Goal: Information Seeking & Learning: Learn about a topic

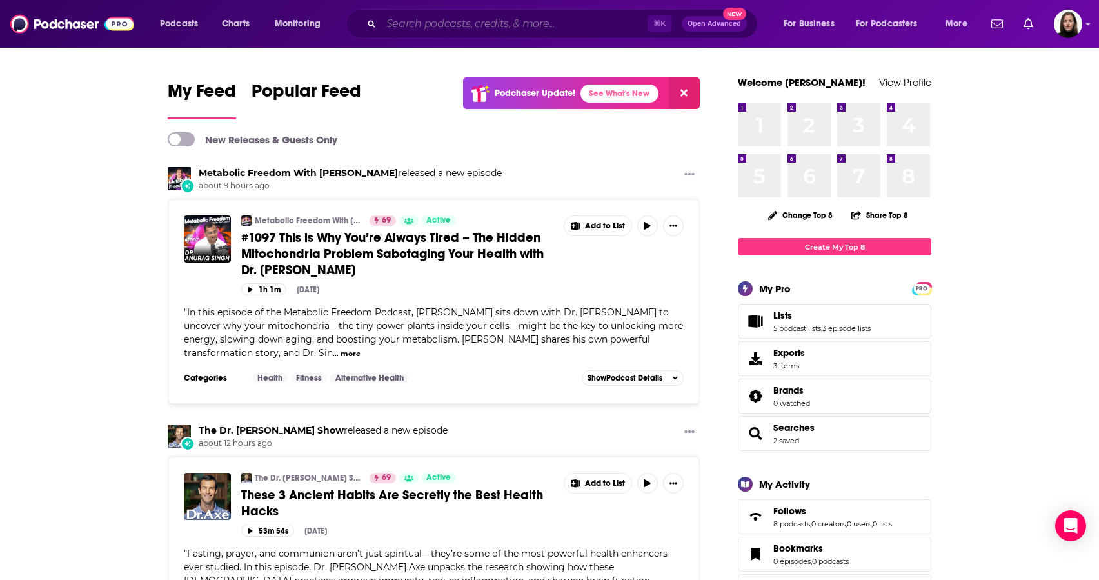
click at [416, 24] on input "Search podcasts, credits, & more..." at bounding box center [514, 24] width 266 height 21
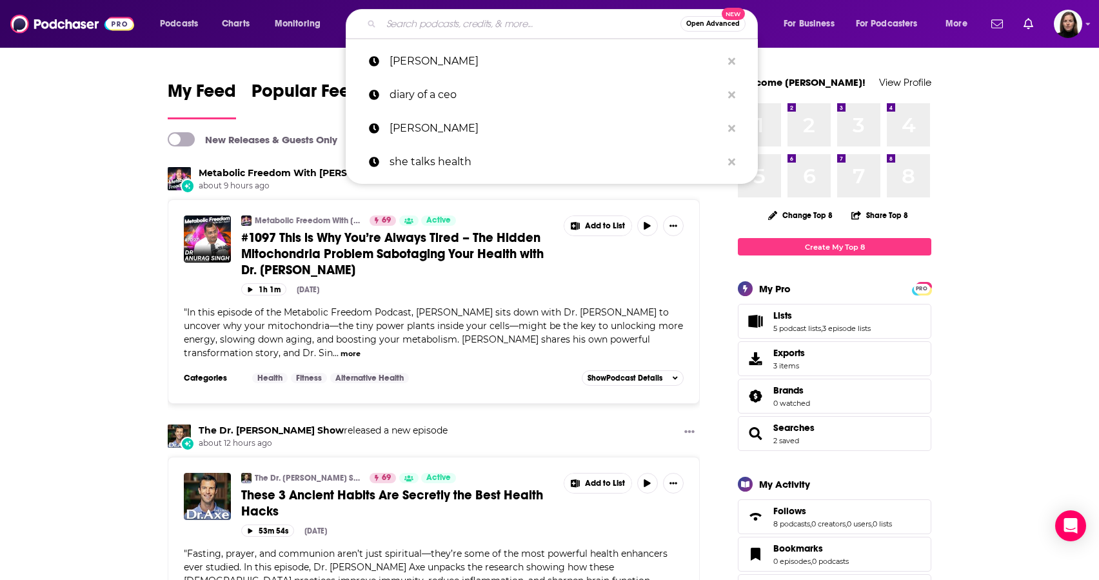
paste input "fit rx health"
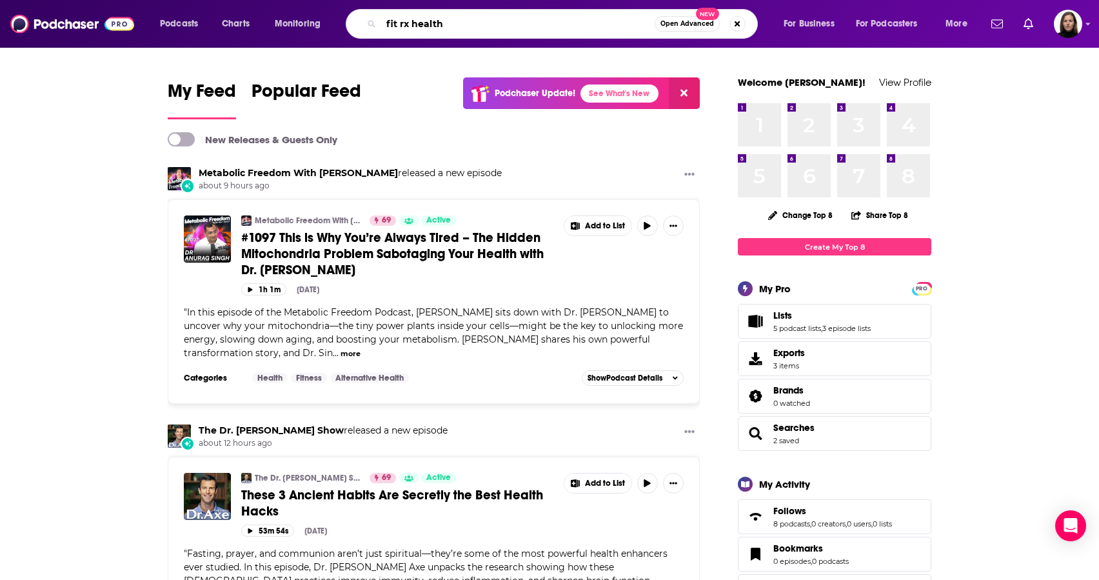
type input "fit rx health"
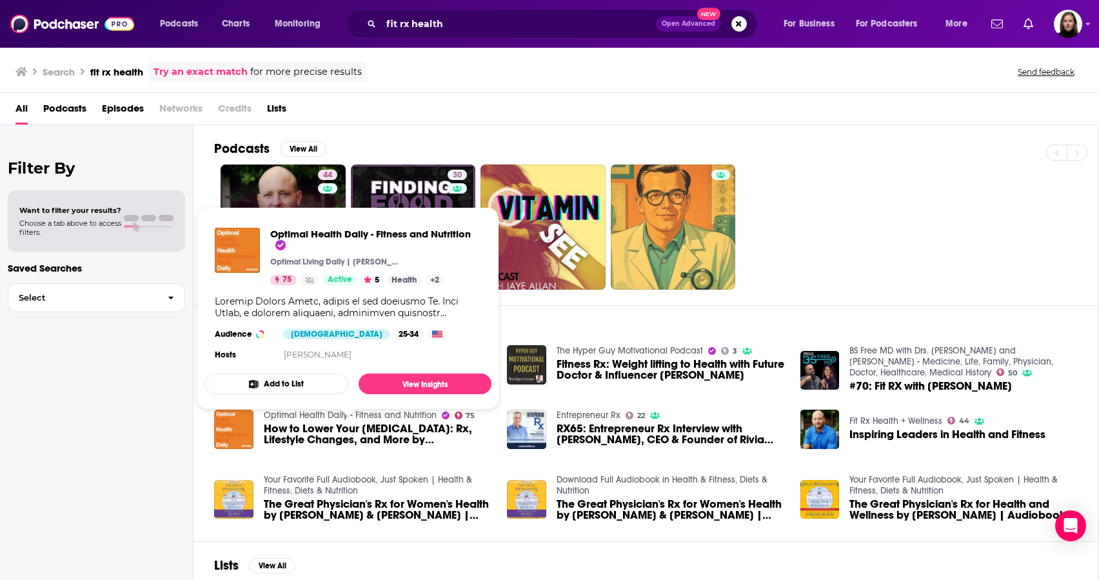
click at [270, 192] on link "44 Fit Rx Health + Wellness" at bounding box center [283, 227] width 125 height 125
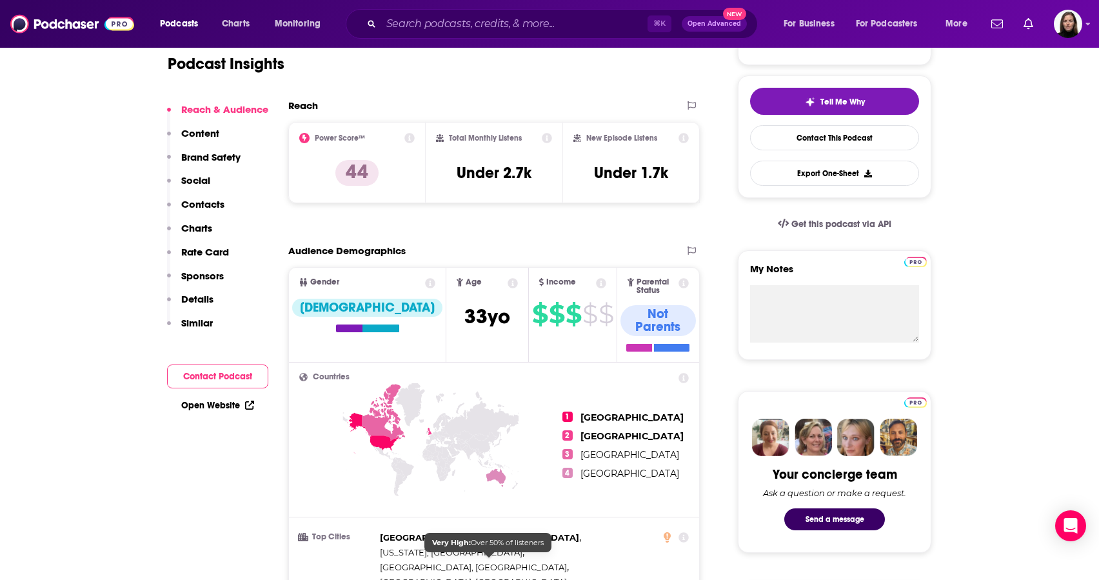
scroll to position [150, 0]
